Goal: Task Accomplishment & Management: Manage account settings

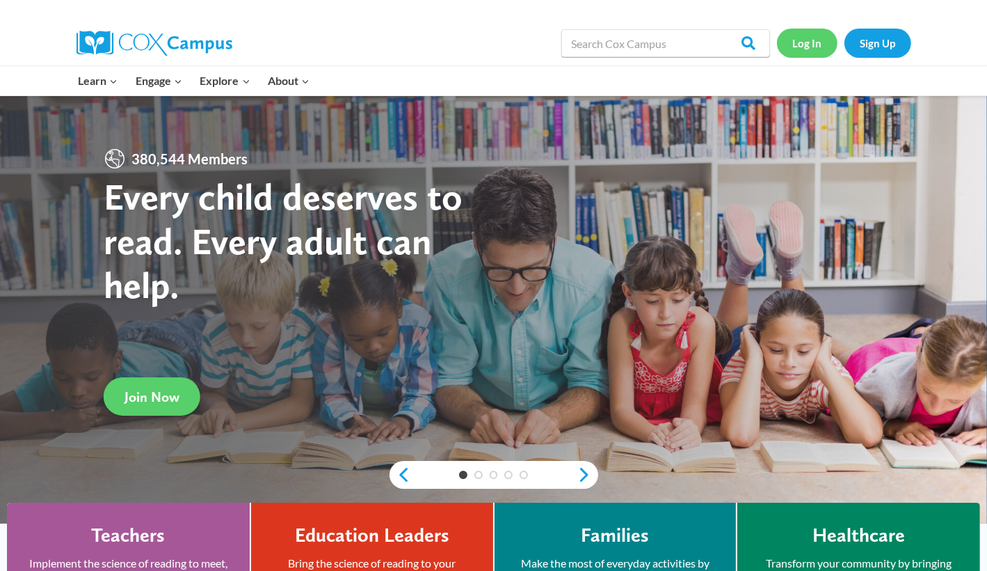
click at [810, 40] on link "Log In" at bounding box center [807, 43] width 61 height 29
drag, startPoint x: 0, startPoint y: 0, endPoint x: 825, endPoint y: 43, distance: 825.7
click at [825, 43] on link "Log In" at bounding box center [807, 43] width 61 height 29
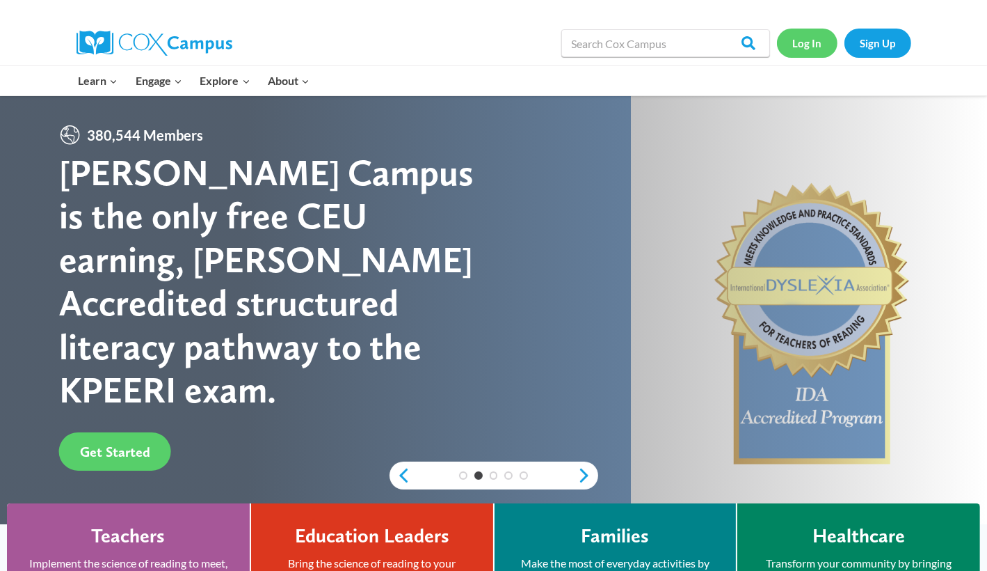
click at [804, 43] on link "Log In" at bounding box center [807, 43] width 61 height 29
click at [815, 41] on link "Log In" at bounding box center [807, 43] width 61 height 29
